Goal: Complete application form

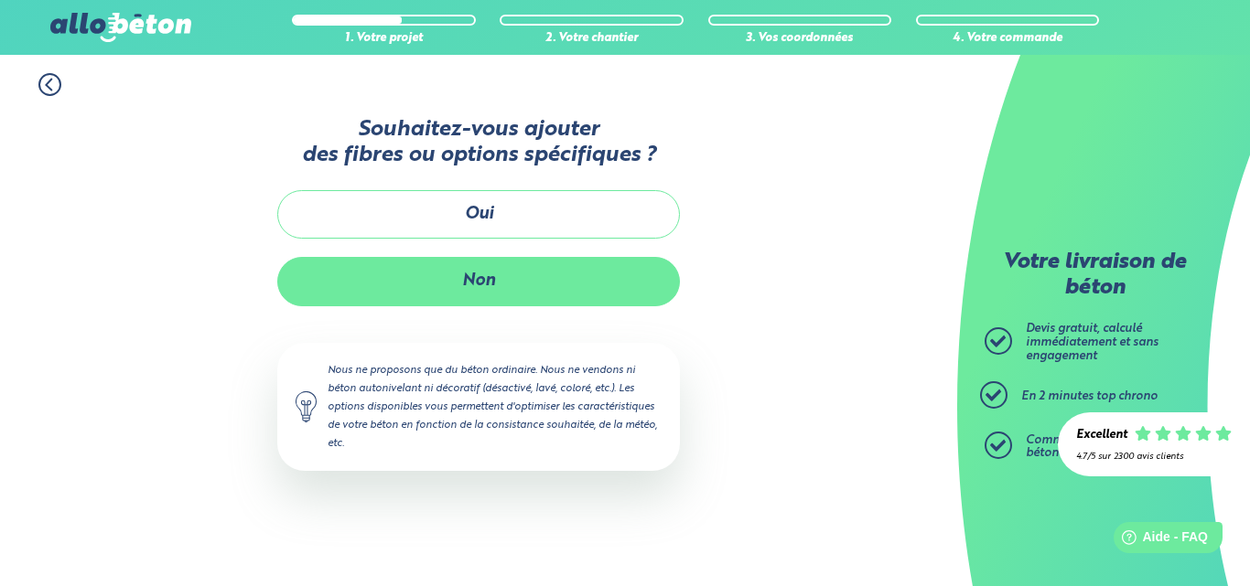
click at [485, 296] on button "Non" at bounding box center [478, 281] width 403 height 48
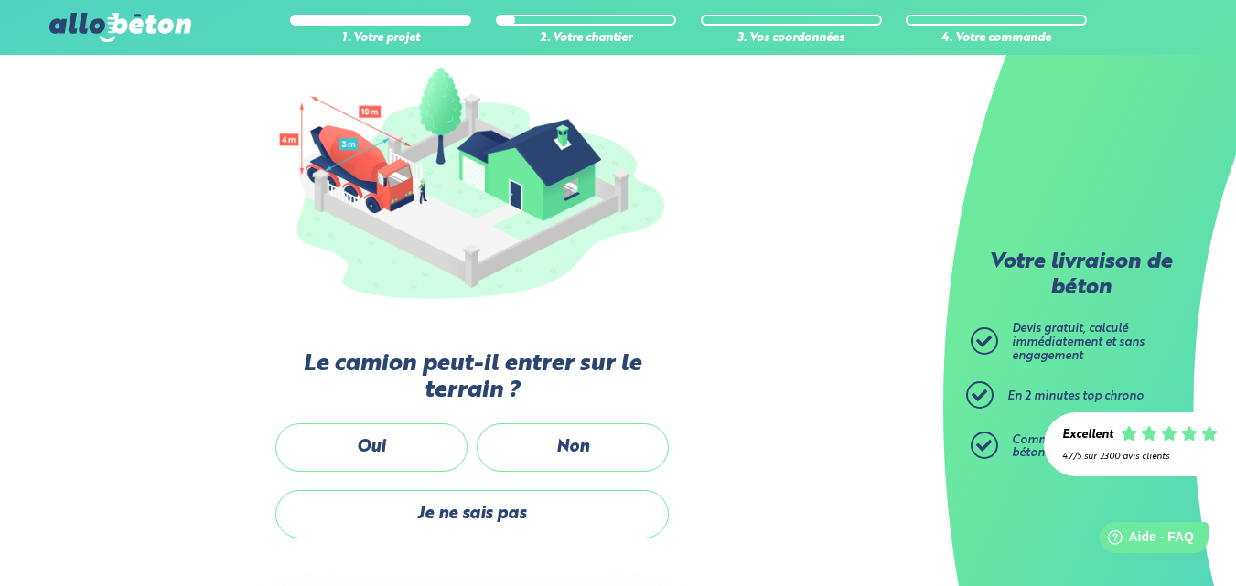
scroll to position [366, 0]
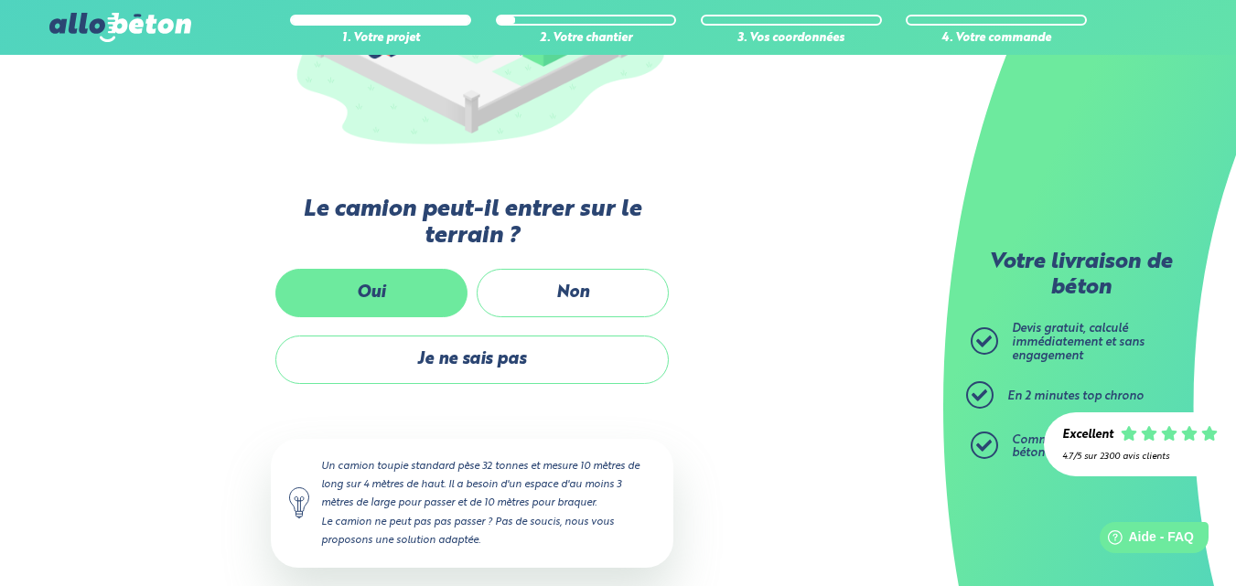
click at [388, 309] on label "Oui" at bounding box center [371, 293] width 192 height 48
click at [0, 0] on input "Oui" at bounding box center [0, 0] width 0 height 0
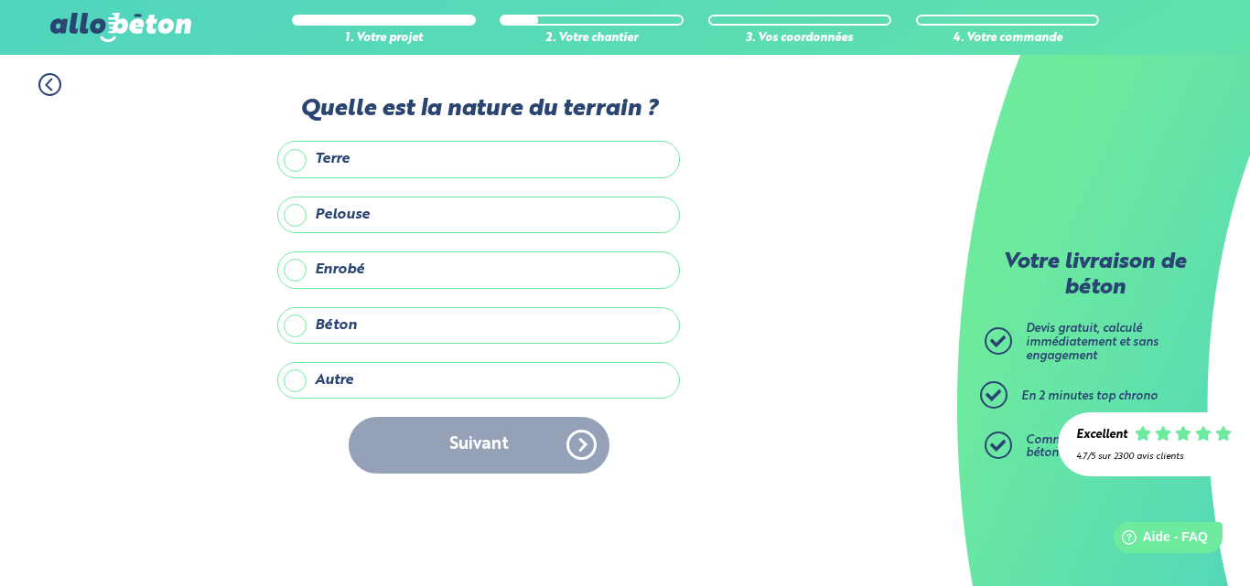
click at [304, 157] on label "Terre" at bounding box center [478, 159] width 403 height 37
click at [0, 0] on input "Terre" at bounding box center [0, 0] width 0 height 0
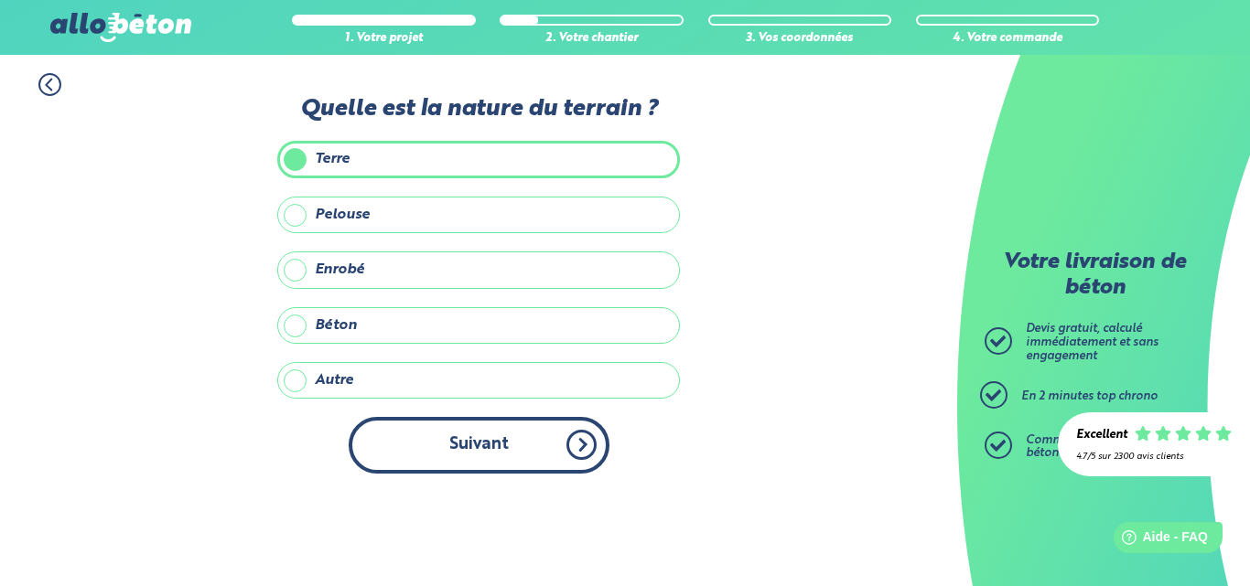
click at [558, 470] on button "Suivant" at bounding box center [479, 445] width 261 height 56
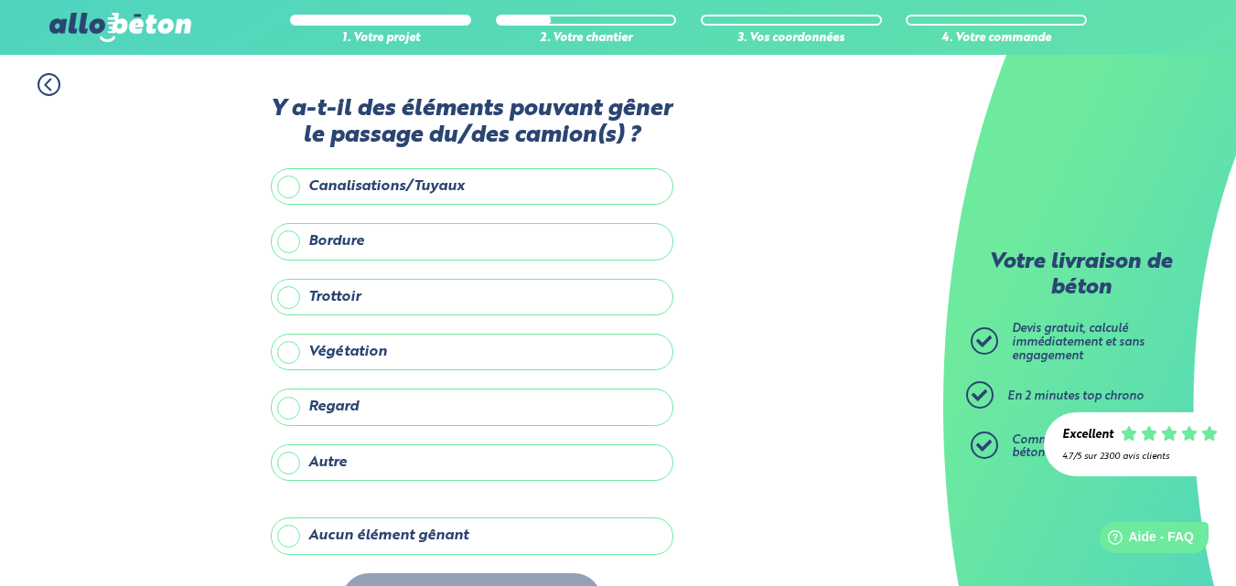
click at [345, 533] on label "Aucun élément gênant" at bounding box center [472, 536] width 403 height 37
click at [0, 0] on input "Aucun élément gênant" at bounding box center [0, 0] width 0 height 0
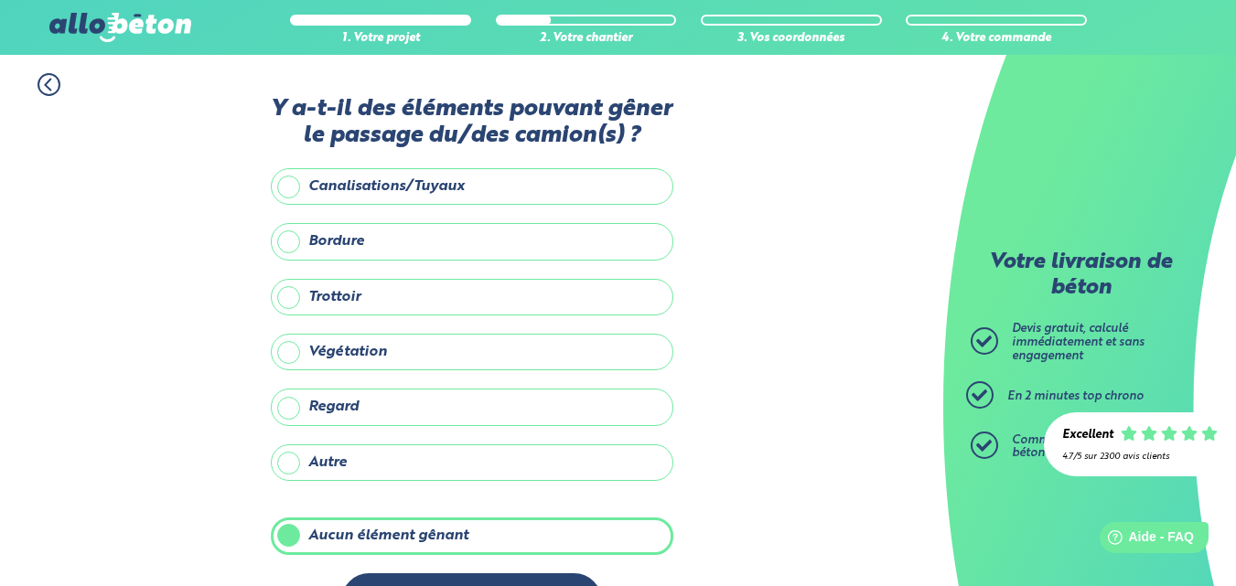
scroll to position [61, 0]
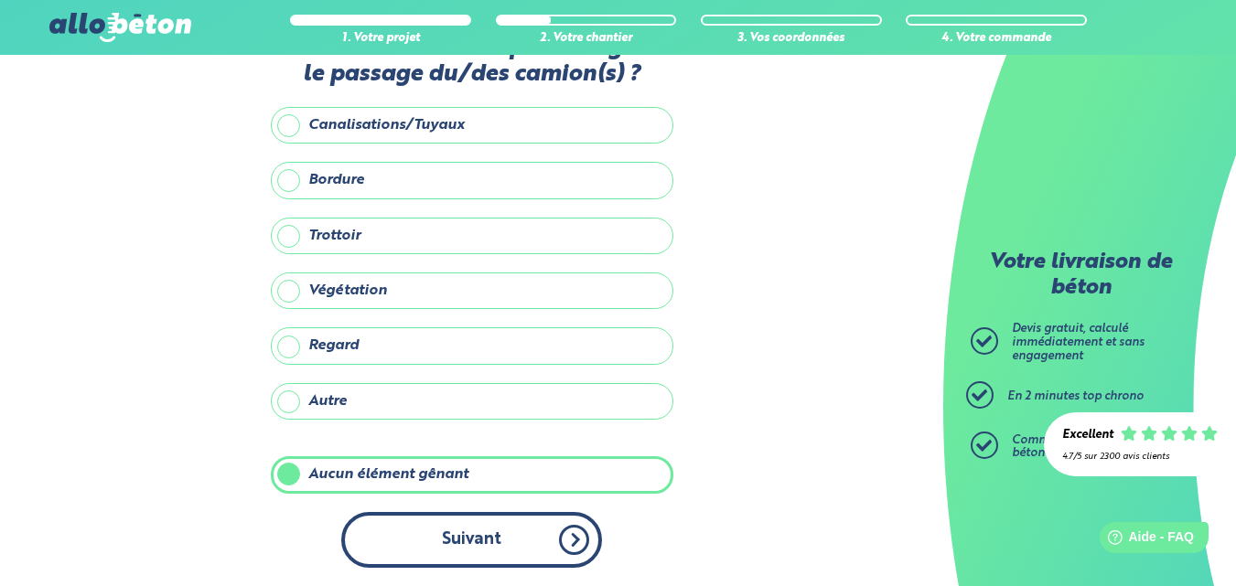
click at [468, 550] on button "Suivant" at bounding box center [471, 540] width 261 height 56
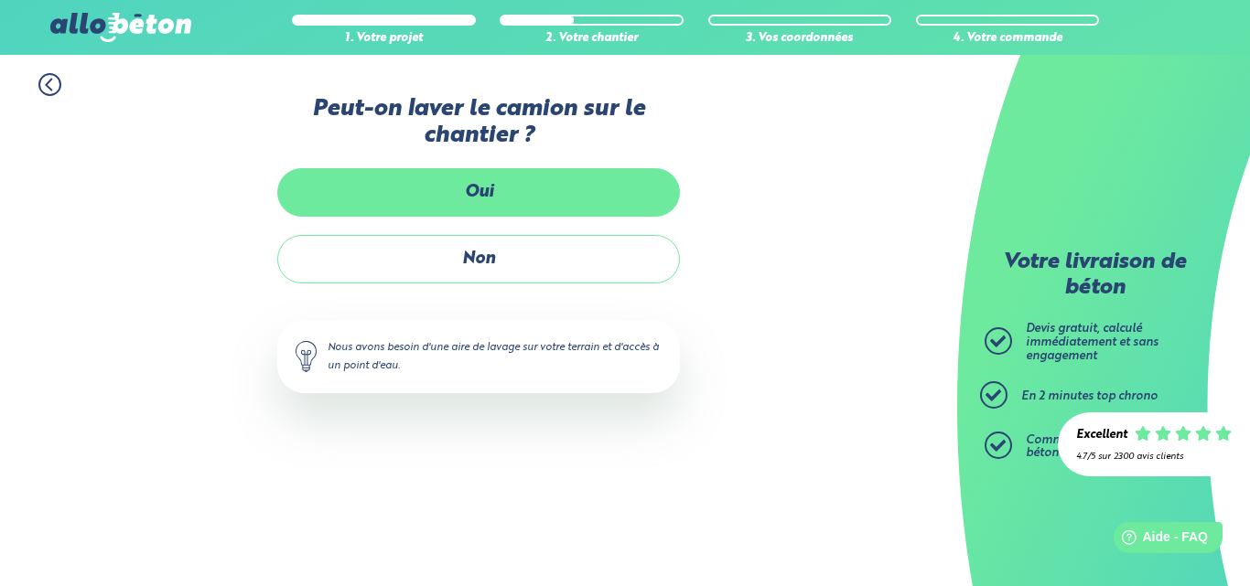
click at [480, 206] on label "Oui" at bounding box center [478, 192] width 403 height 48
click at [0, 0] on input "Oui" at bounding box center [0, 0] width 0 height 0
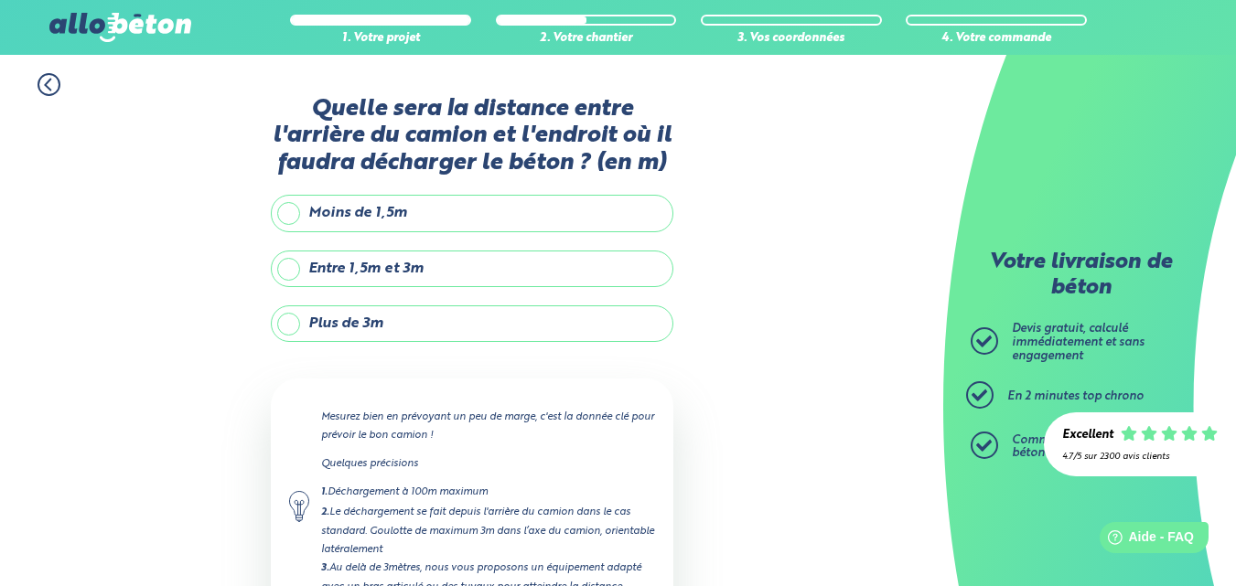
click at [446, 274] on label "Entre 1,5m et 3m" at bounding box center [472, 269] width 403 height 37
click at [0, 0] on input "Entre 1,5m et 3m" at bounding box center [0, 0] width 0 height 0
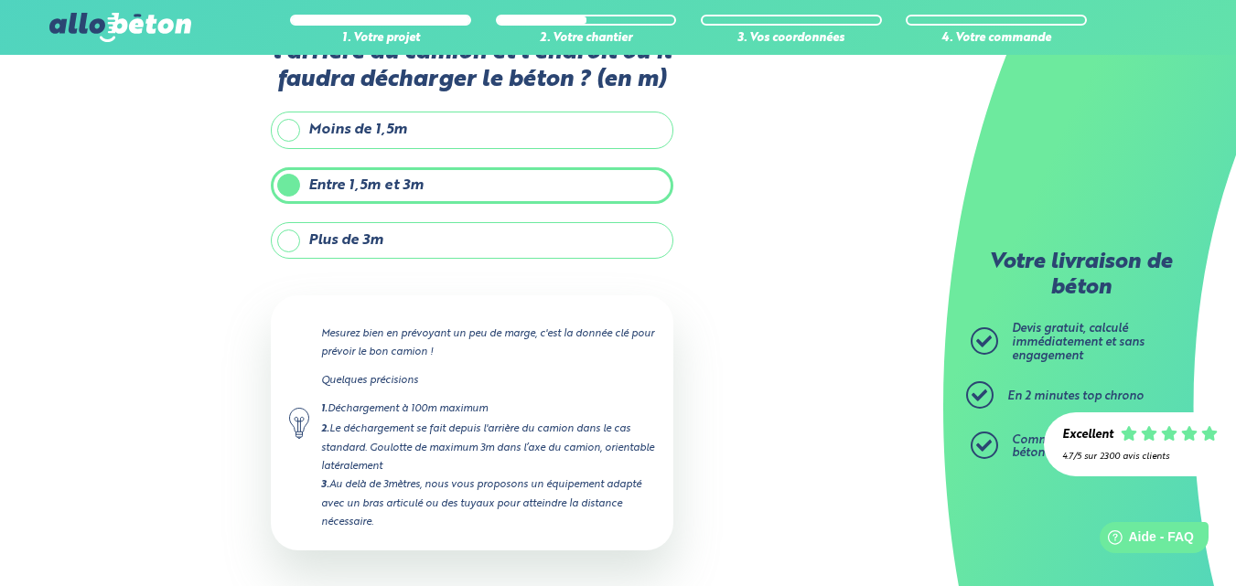
scroll to position [158, 0]
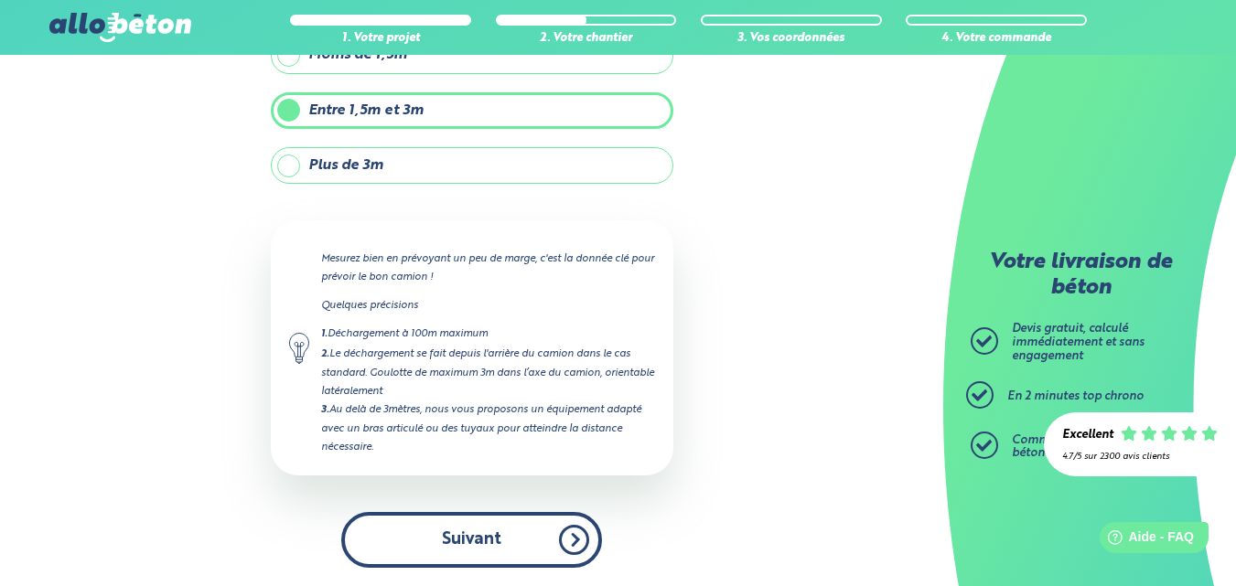
click at [483, 532] on button "Suivant" at bounding box center [471, 540] width 261 height 56
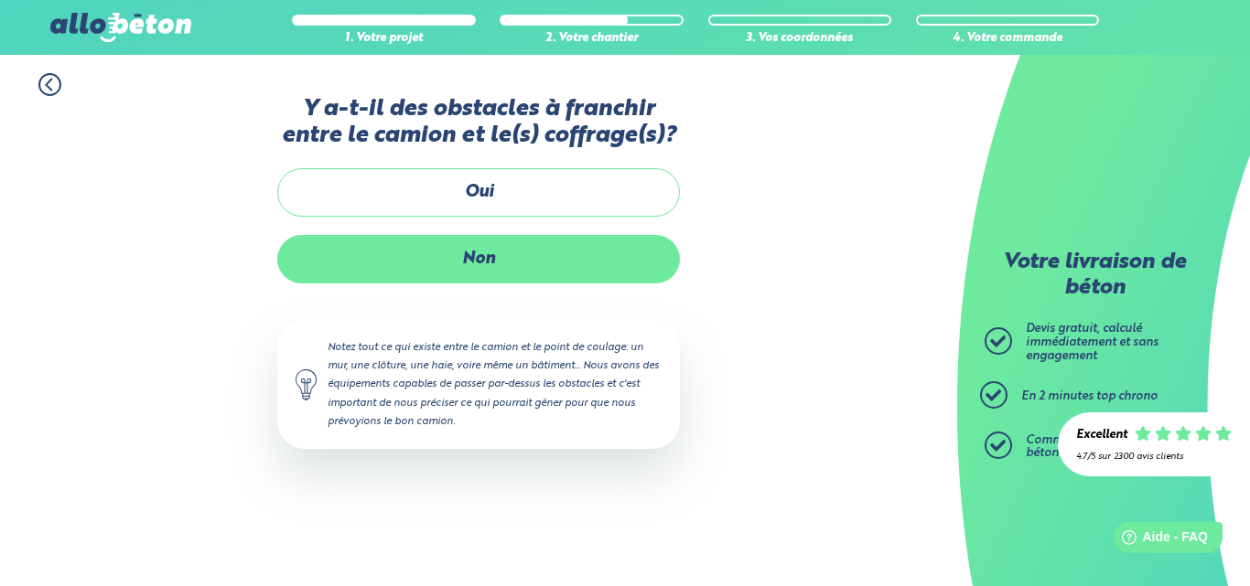
click at [468, 274] on label "Non" at bounding box center [478, 259] width 403 height 48
click at [0, 0] on input "Non" at bounding box center [0, 0] width 0 height 0
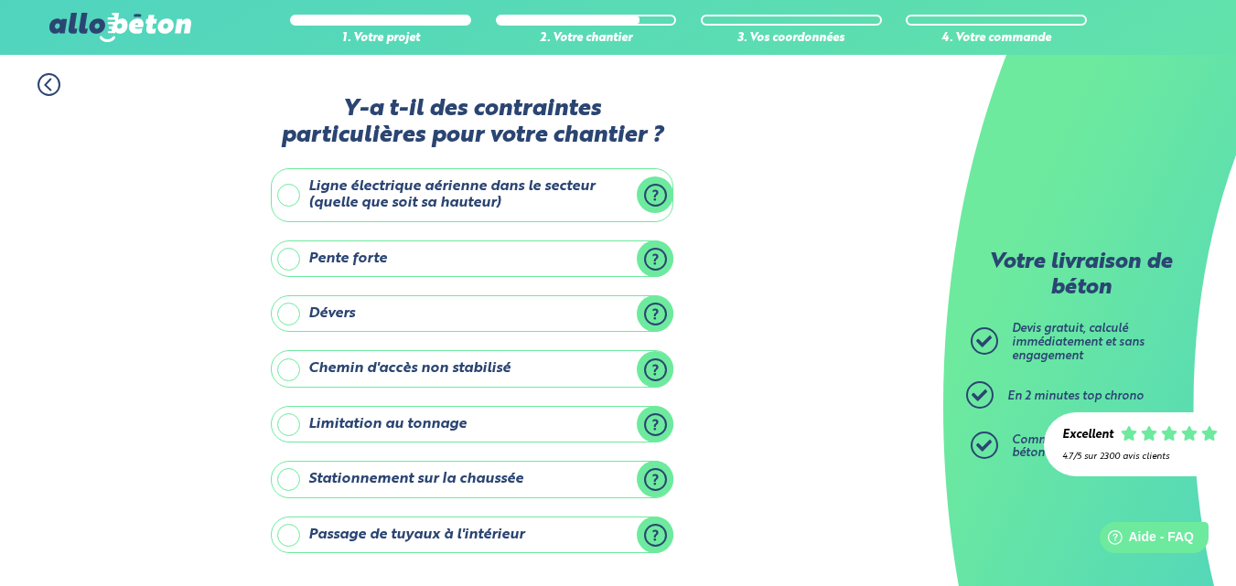
click at [291, 194] on label "Ligne électrique aérienne dans le secteur (quelle que soit sa hauteur)" at bounding box center [472, 195] width 403 height 54
click at [0, 0] on input "Ligne électrique aérienne dans le secteur (quelle que soit sa hauteur)" at bounding box center [0, 0] width 0 height 0
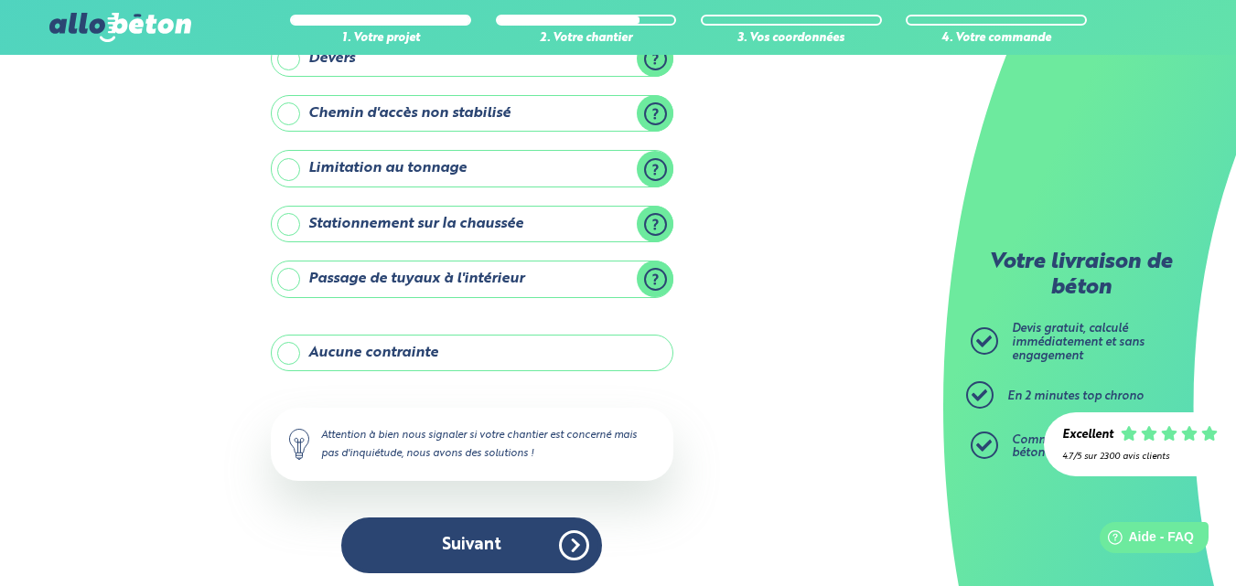
scroll to position [390, 0]
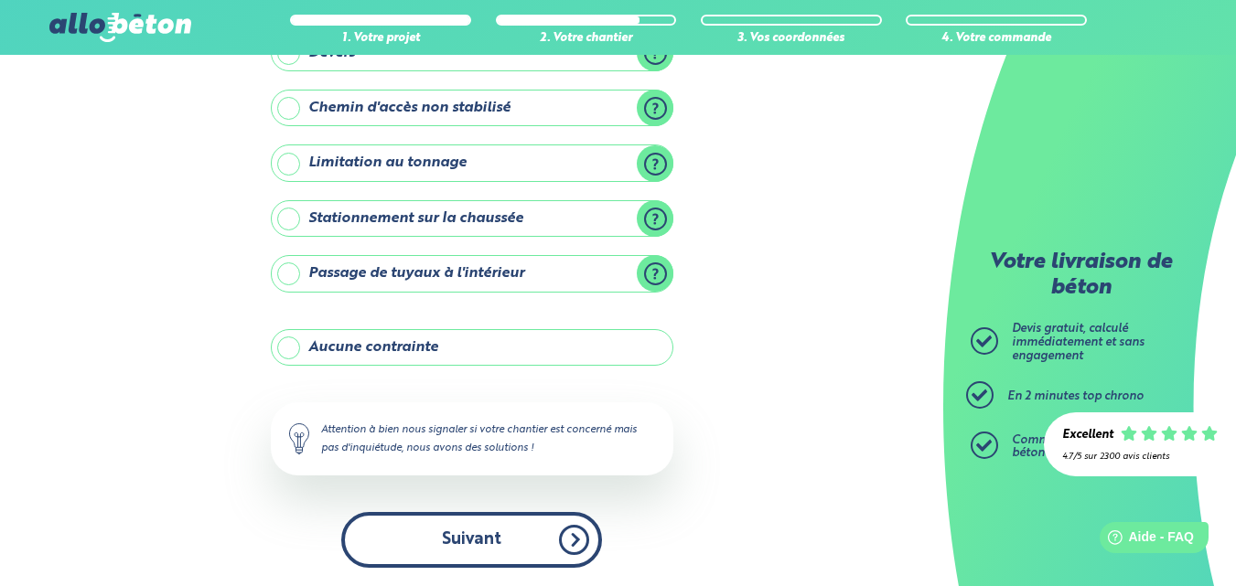
click at [459, 555] on button "Suivant" at bounding box center [471, 540] width 261 height 56
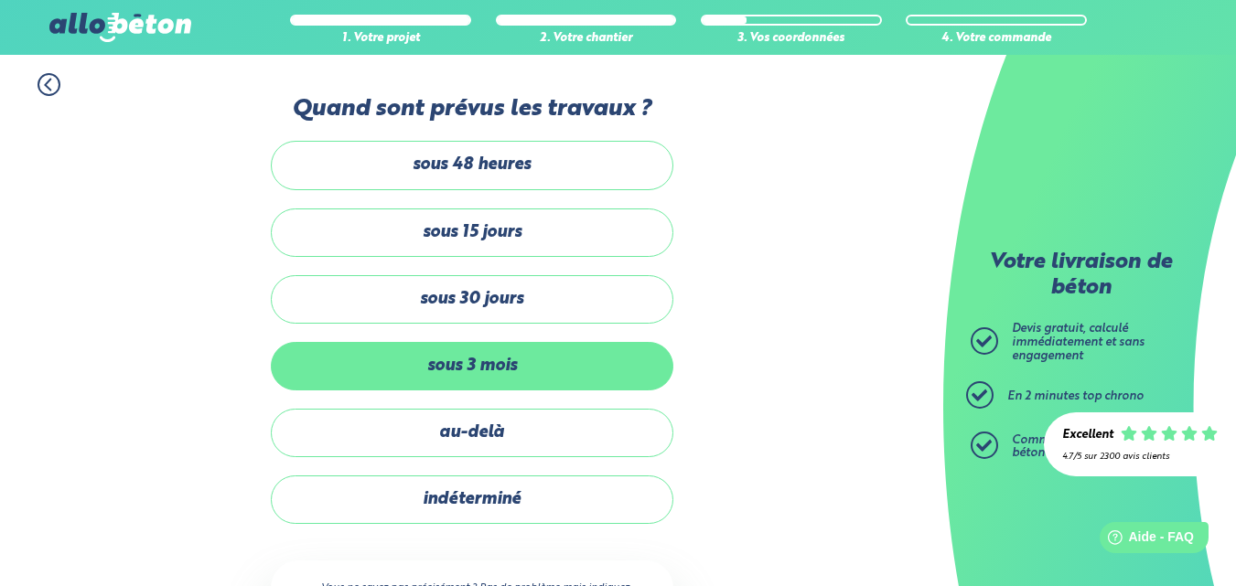
click at [439, 368] on label "sous 3 mois" at bounding box center [472, 366] width 403 height 48
click at [0, 0] on input "sous 3 mois" at bounding box center [0, 0] width 0 height 0
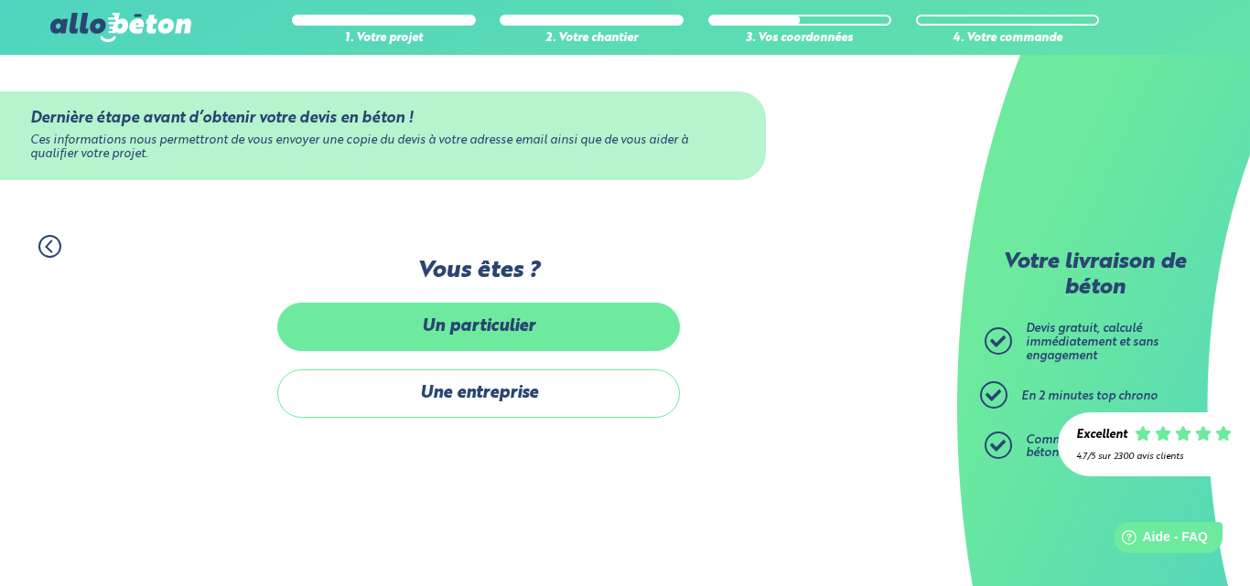
click at [463, 333] on label "Un particulier" at bounding box center [478, 327] width 403 height 48
click at [0, 0] on input "Un particulier" at bounding box center [0, 0] width 0 height 0
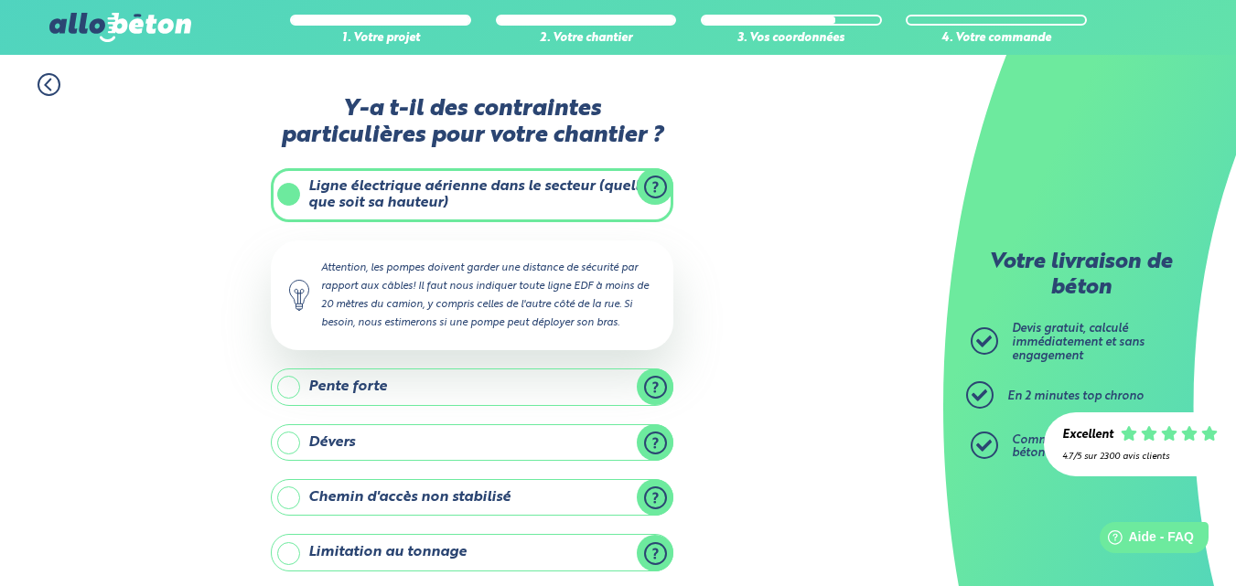
scroll to position [390, 0]
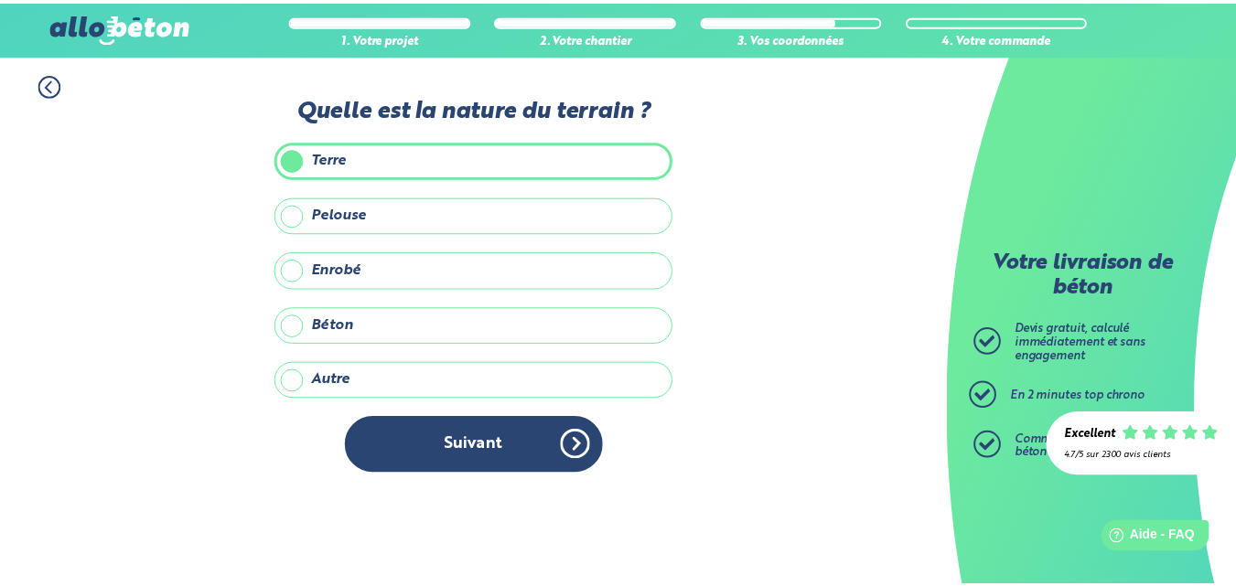
scroll to position [366, 0]
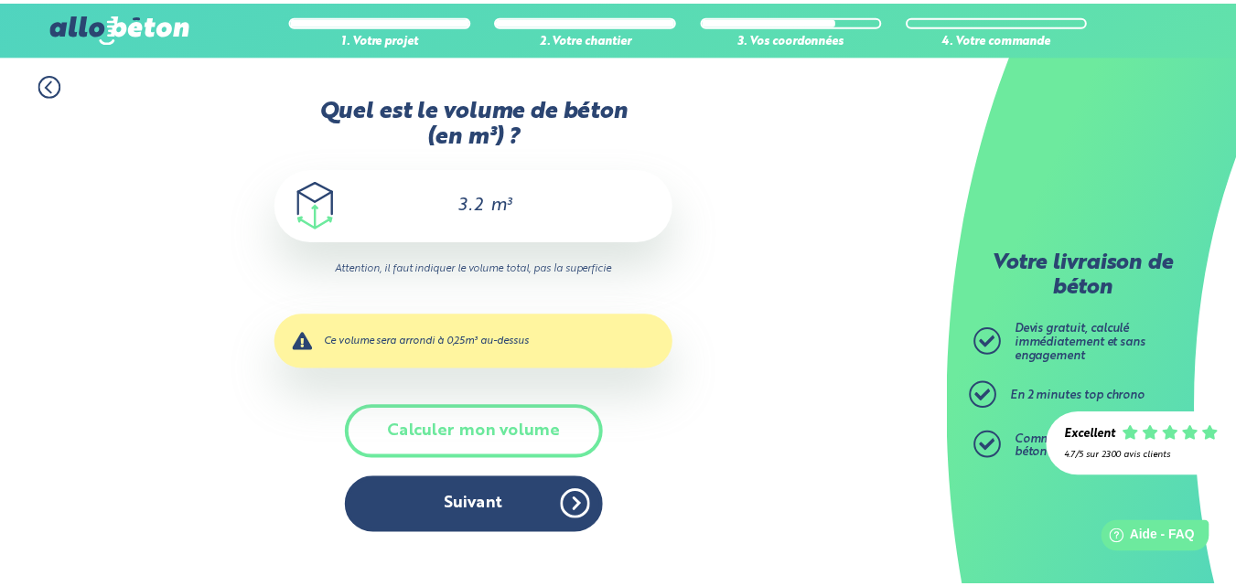
scroll to position [292, 0]
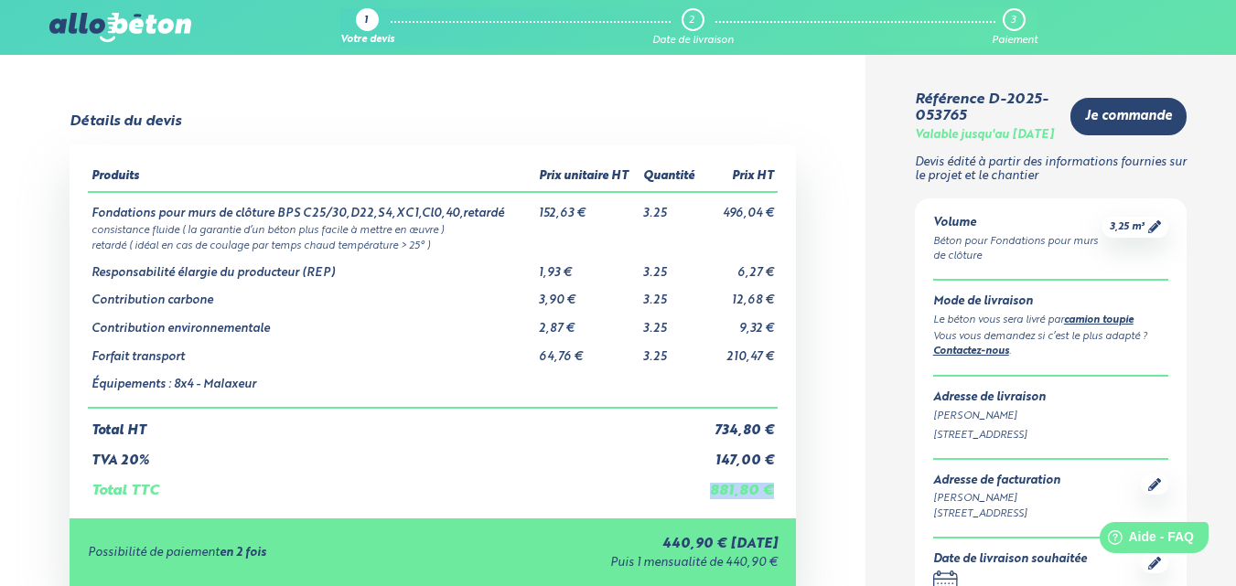
drag, startPoint x: 713, startPoint y: 489, endPoint x: 775, endPoint y: 489, distance: 62.2
click at [775, 489] on td "881,80 €" at bounding box center [740, 483] width 76 height 31
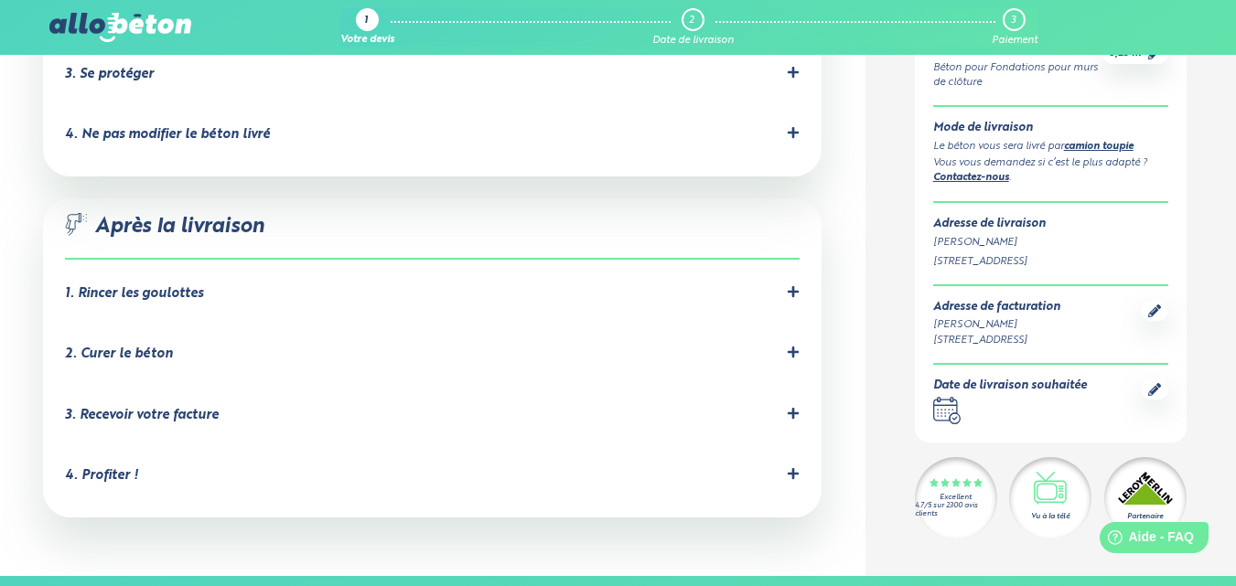
scroll to position [1402, 0]
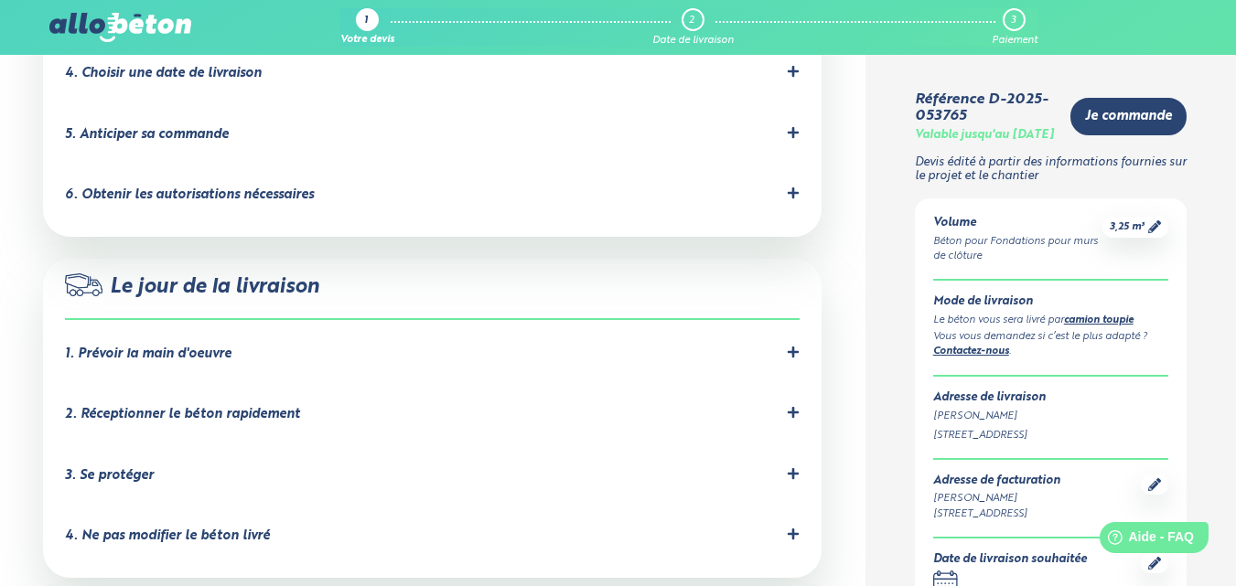
click at [791, 346] on icon at bounding box center [793, 352] width 13 height 13
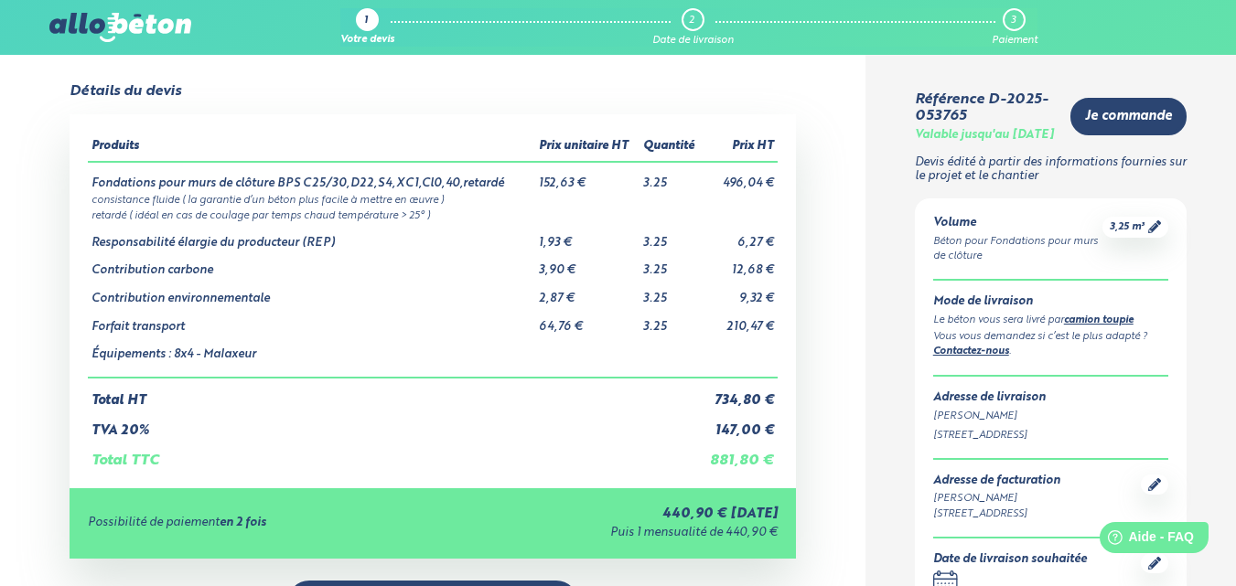
scroll to position [0, 0]
